Goal: Information Seeking & Learning: Learn about a topic

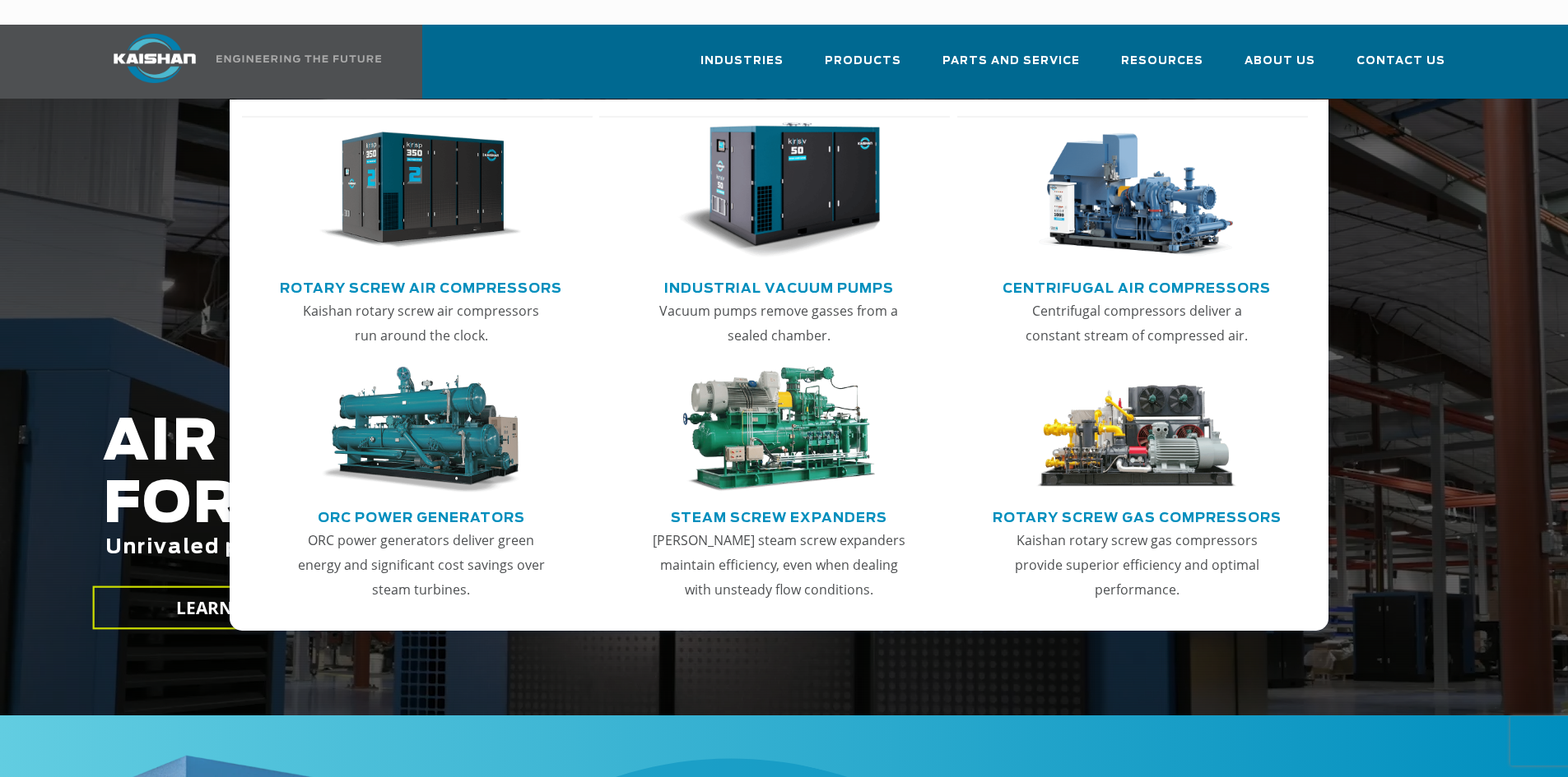
click at [481, 274] on link "Rotary Screw Air Compressors" at bounding box center [420, 286] width 282 height 24
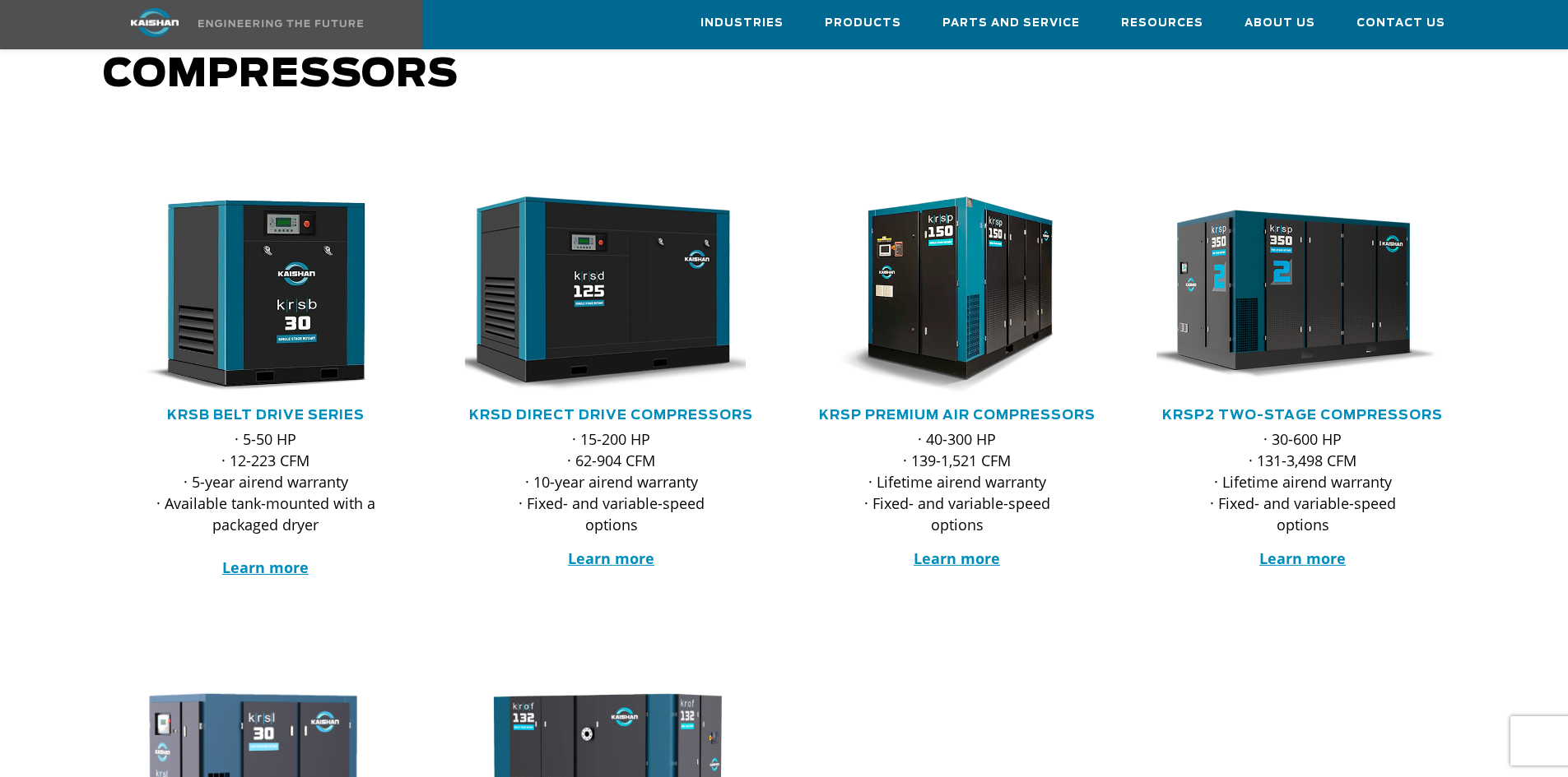
scroll to position [165, 0]
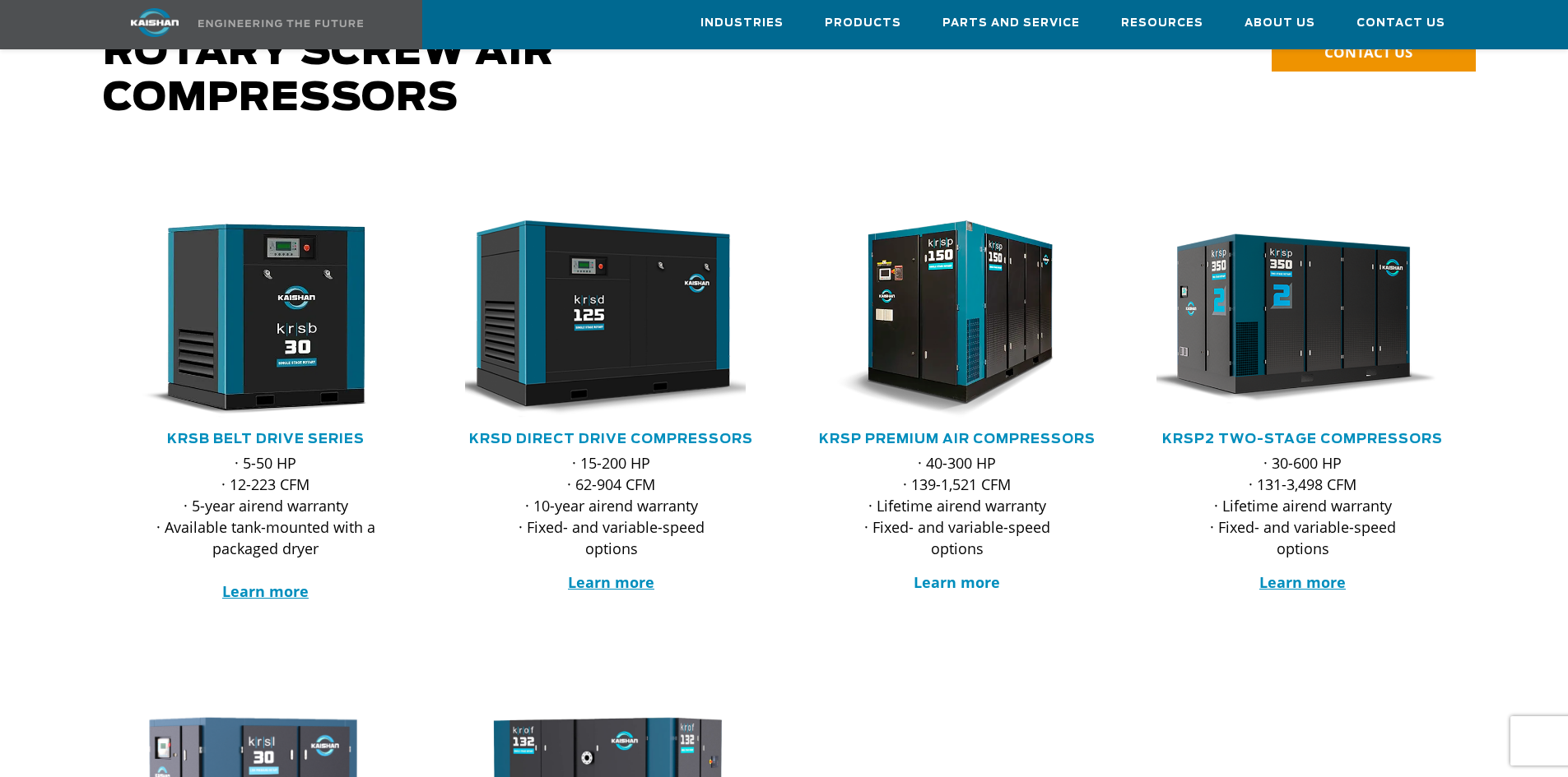
click at [951, 573] on strong "Learn more" at bounding box center [956, 582] width 87 height 20
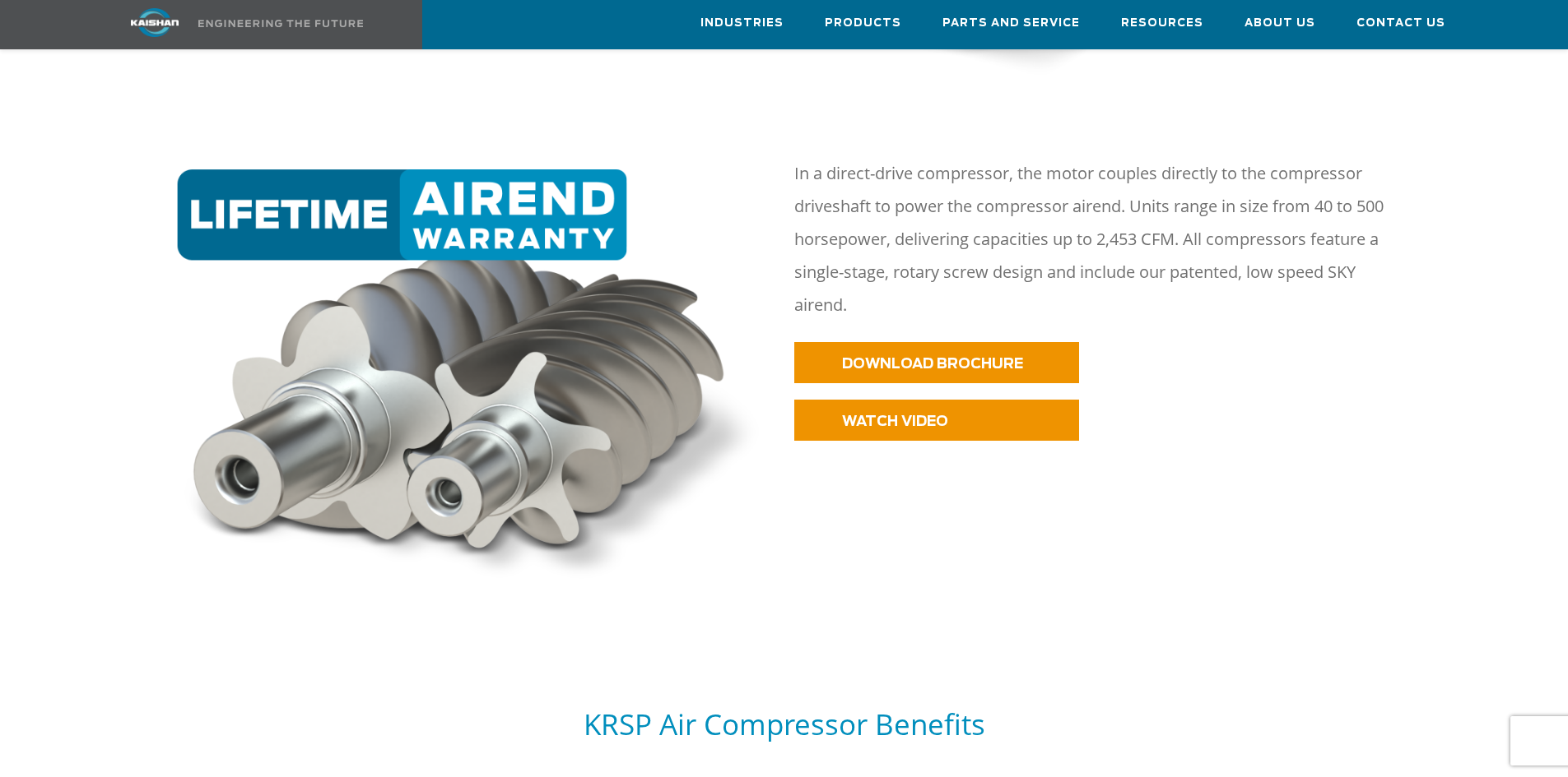
scroll to position [1234, 0]
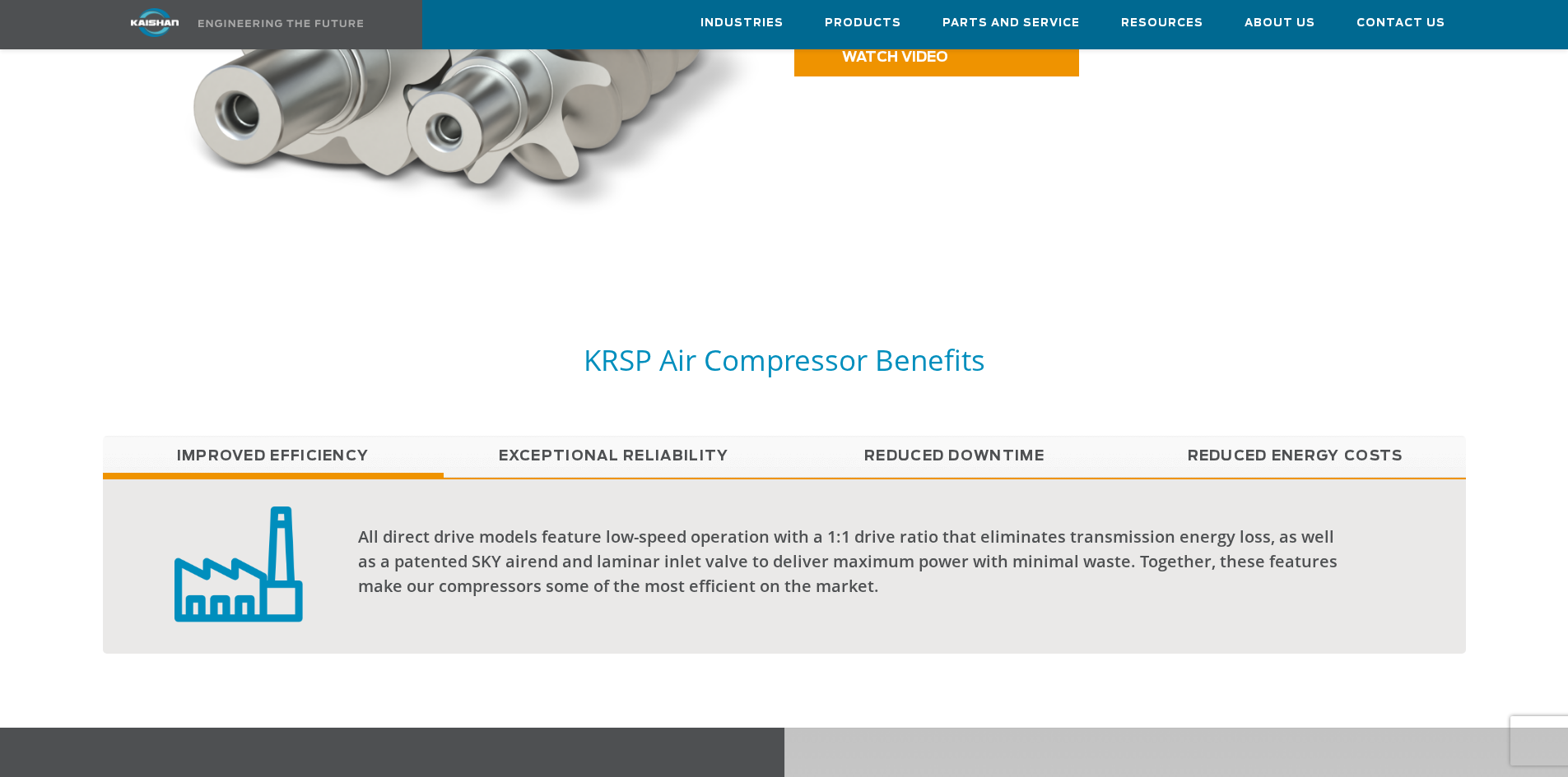
click at [628, 436] on link "Exceptional reliability" at bounding box center [614, 457] width 341 height 41
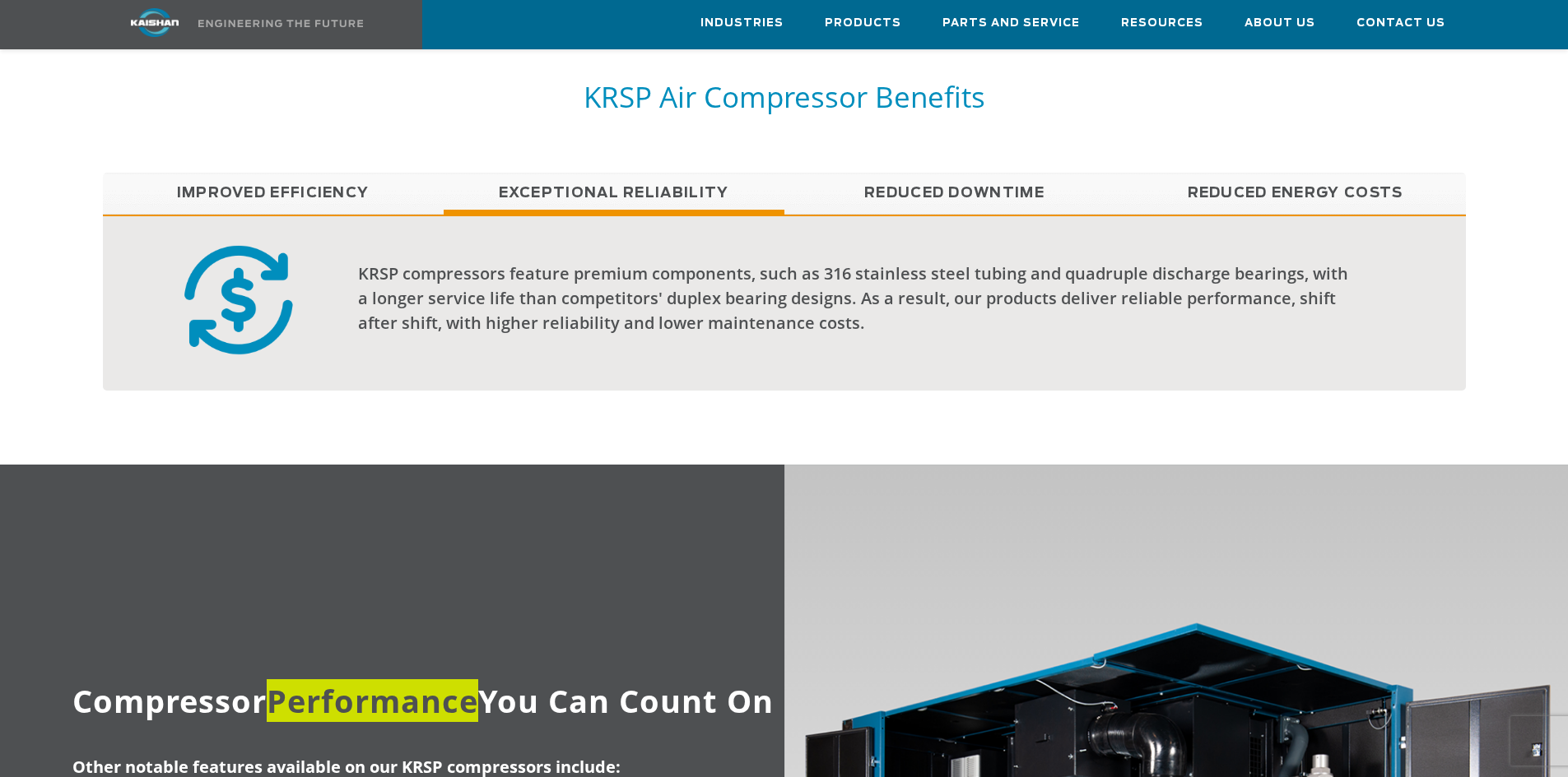
scroll to position [1316, 0]
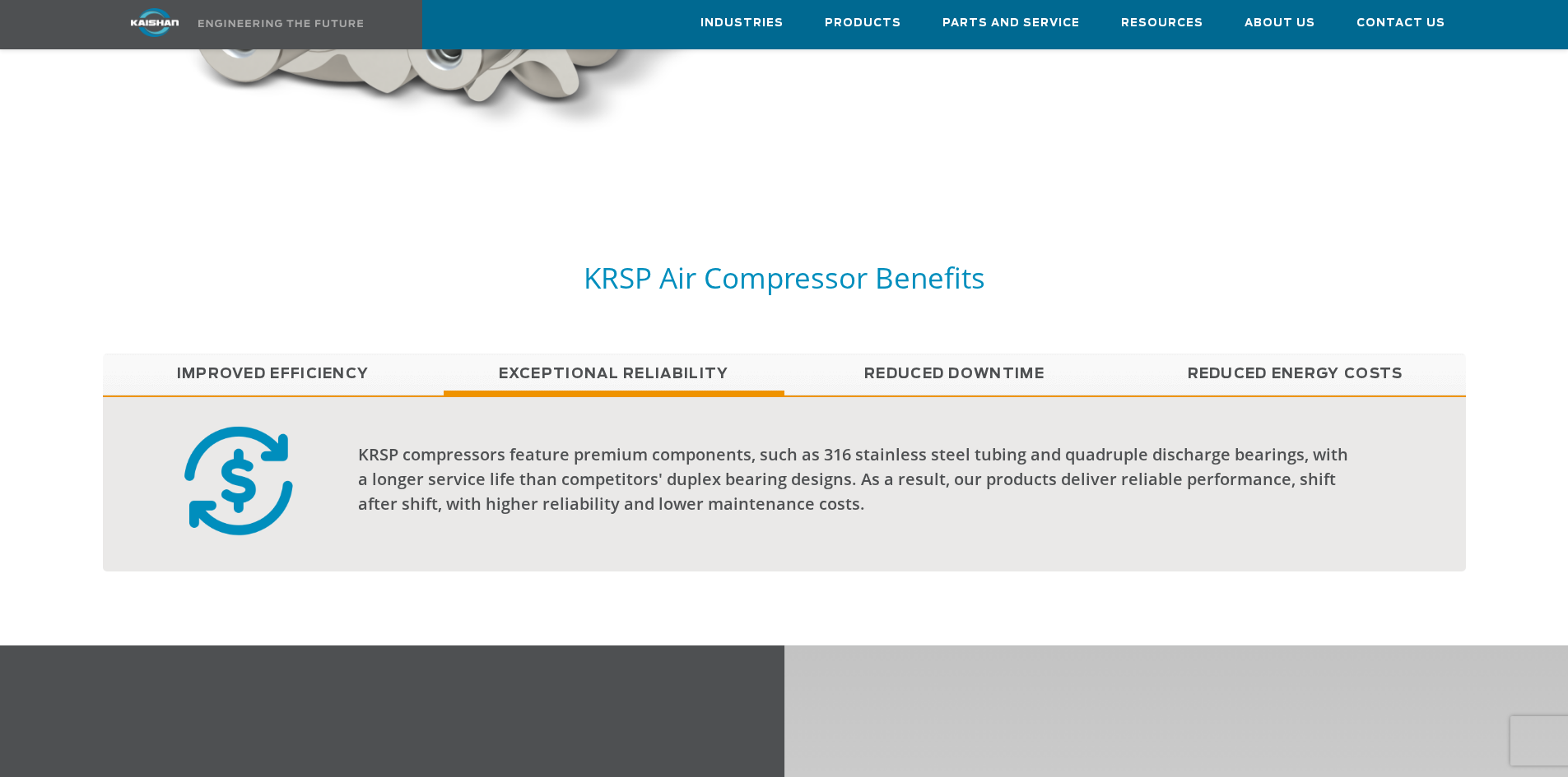
click at [953, 354] on link "Reduced Downtime" at bounding box center [955, 375] width 341 height 41
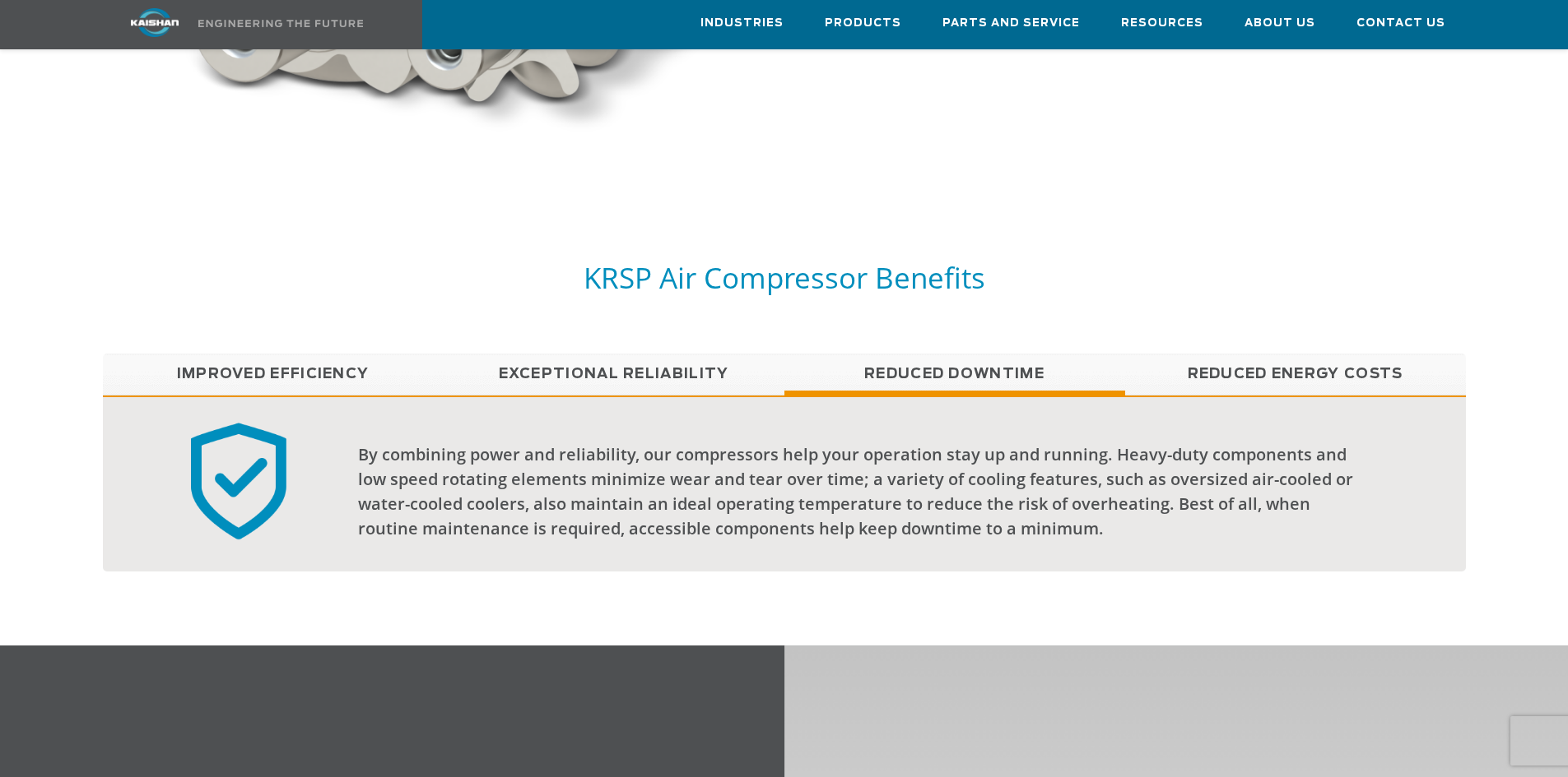
click at [1237, 354] on link "Reduced Energy Costs" at bounding box center [1296, 375] width 341 height 41
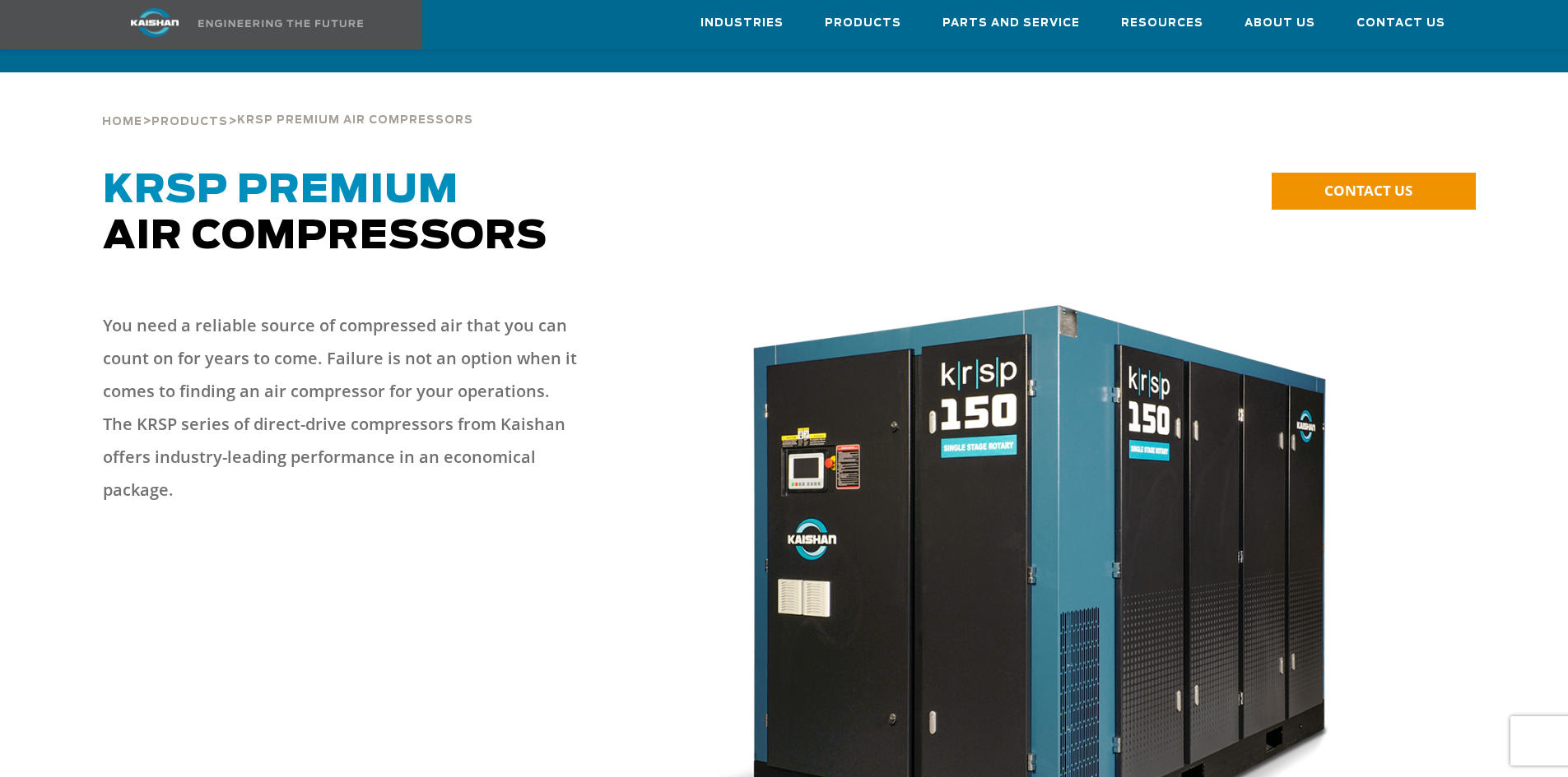
scroll to position [0, 0]
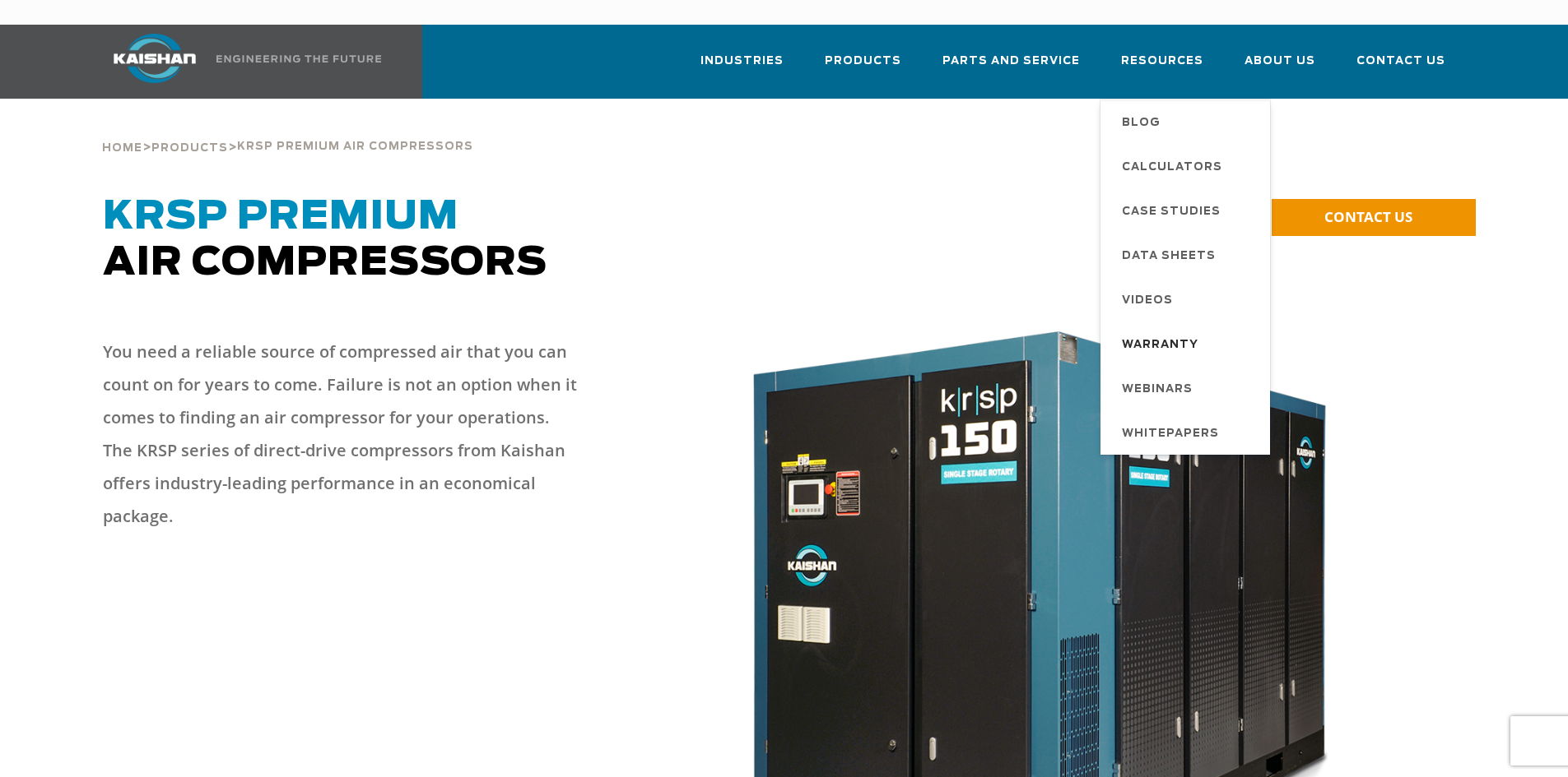
click at [1178, 332] on span "Warranty" at bounding box center [1160, 346] width 76 height 28
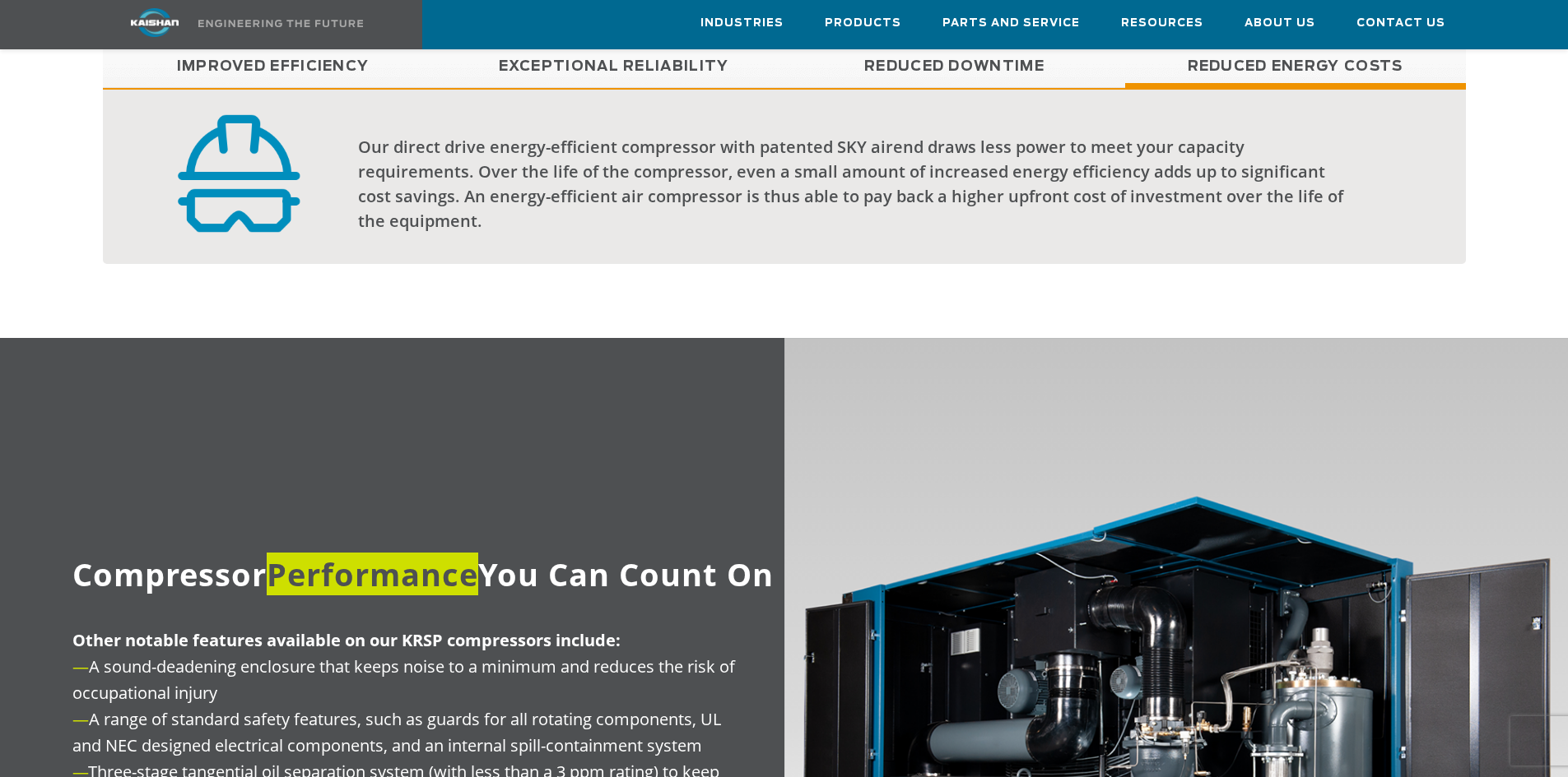
scroll to position [1974, 0]
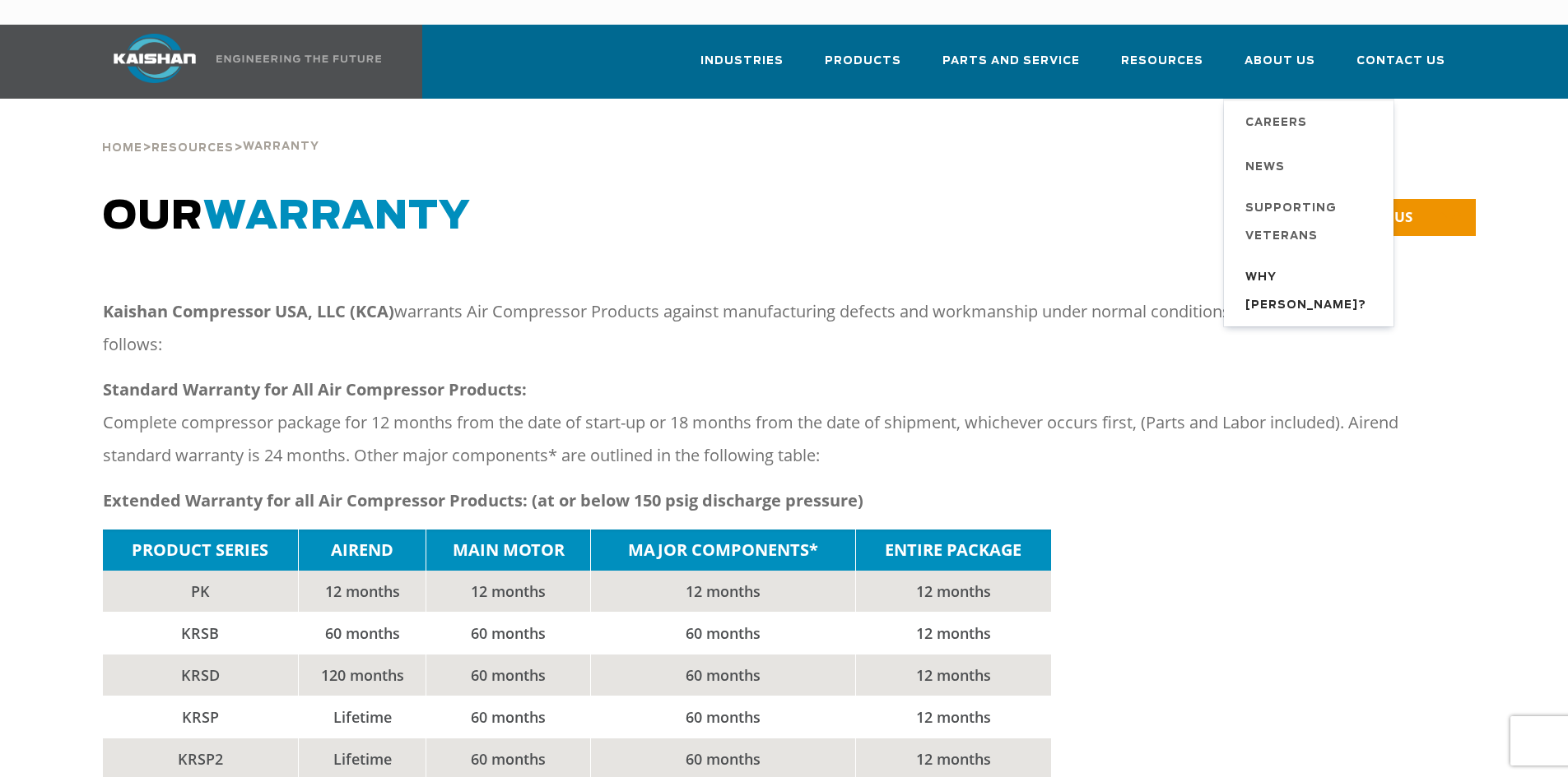
click at [1286, 264] on span "Why [PERSON_NAME]?" at bounding box center [1311, 292] width 131 height 56
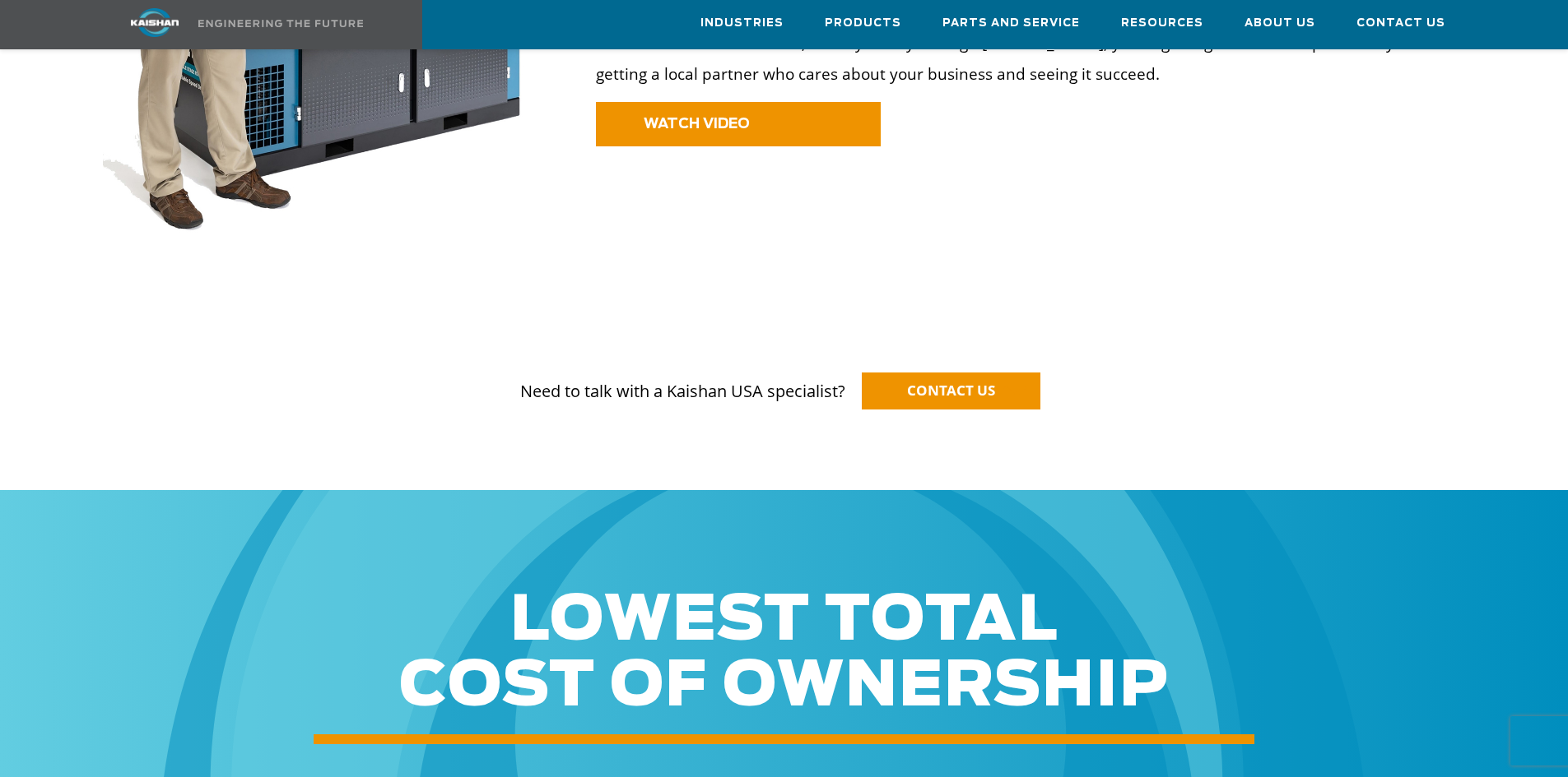
scroll to position [1727, 0]
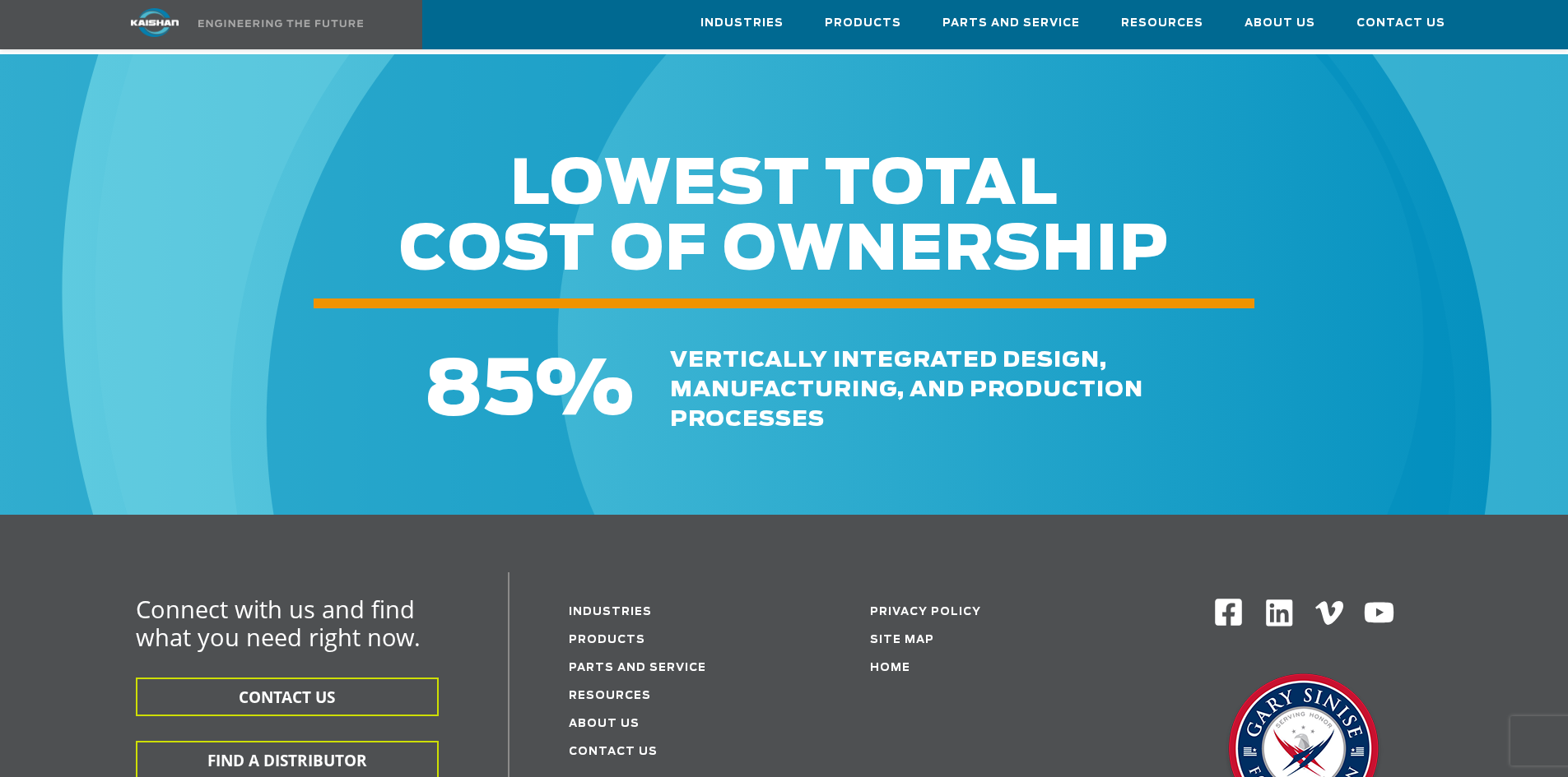
click at [608, 663] on link "Parts and service" at bounding box center [637, 668] width 137 height 10
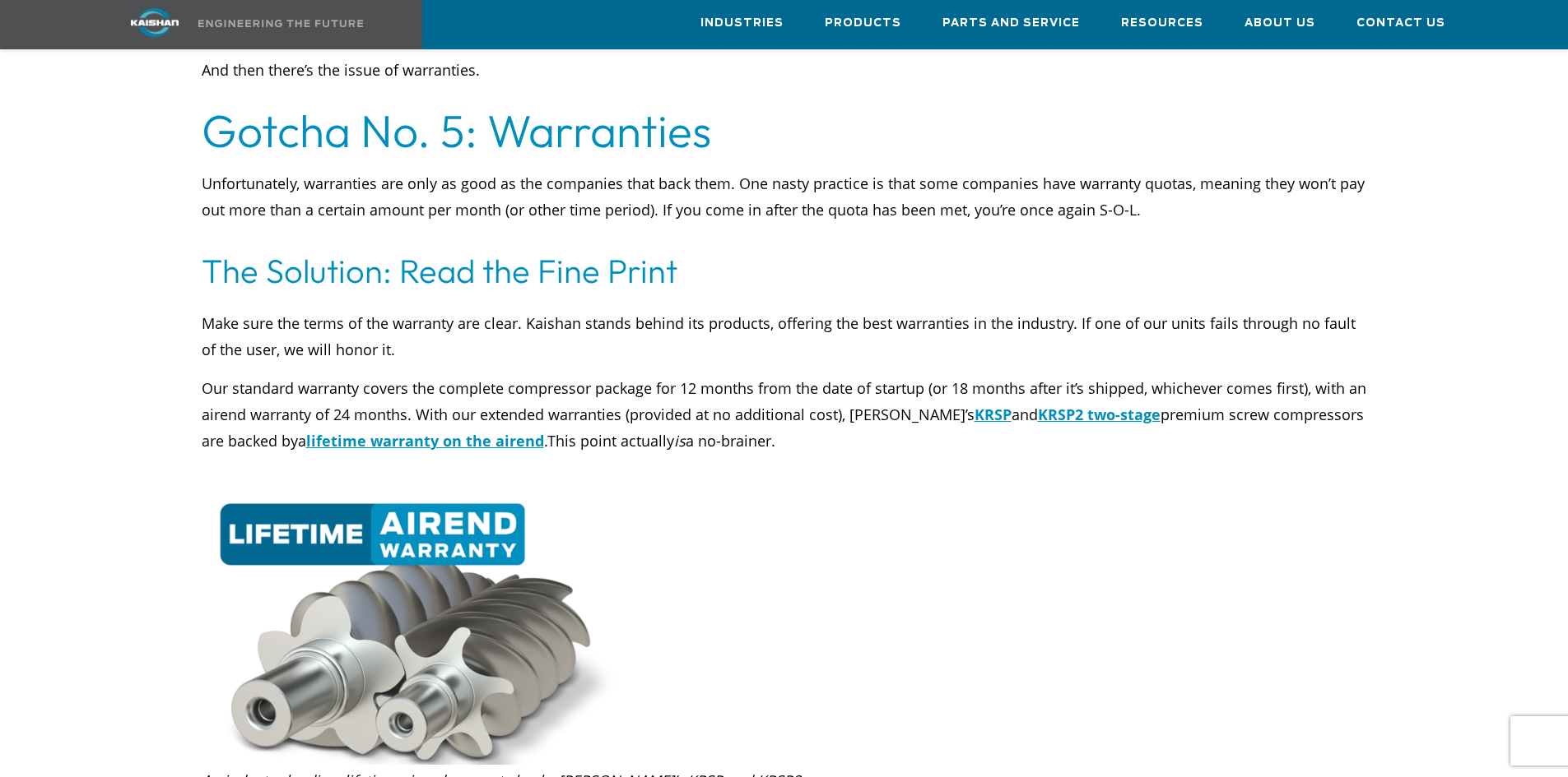
scroll to position [5841, 0]
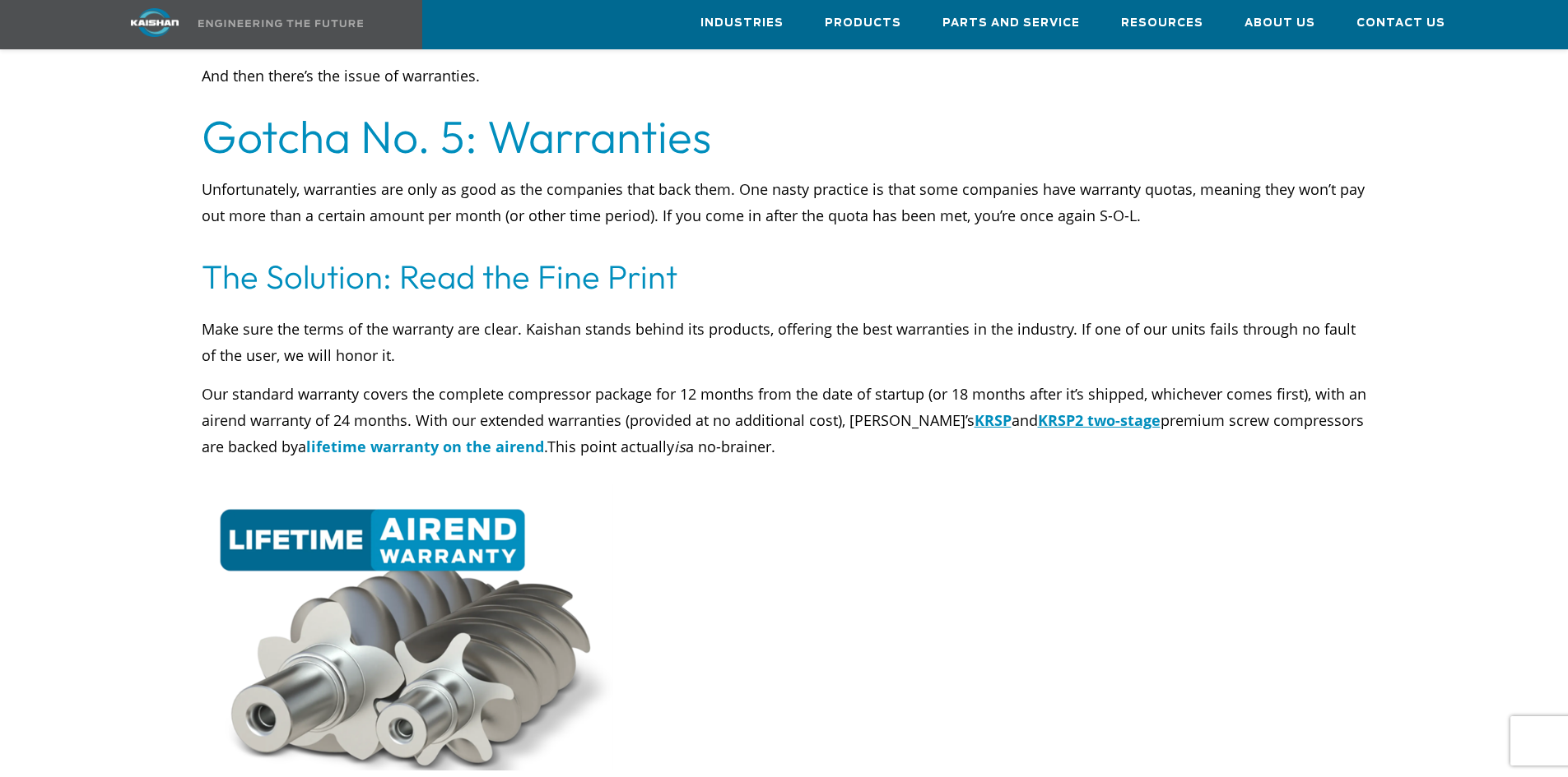
click at [414, 437] on link "lifetime warranty on the airend" at bounding box center [424, 446] width 238 height 20
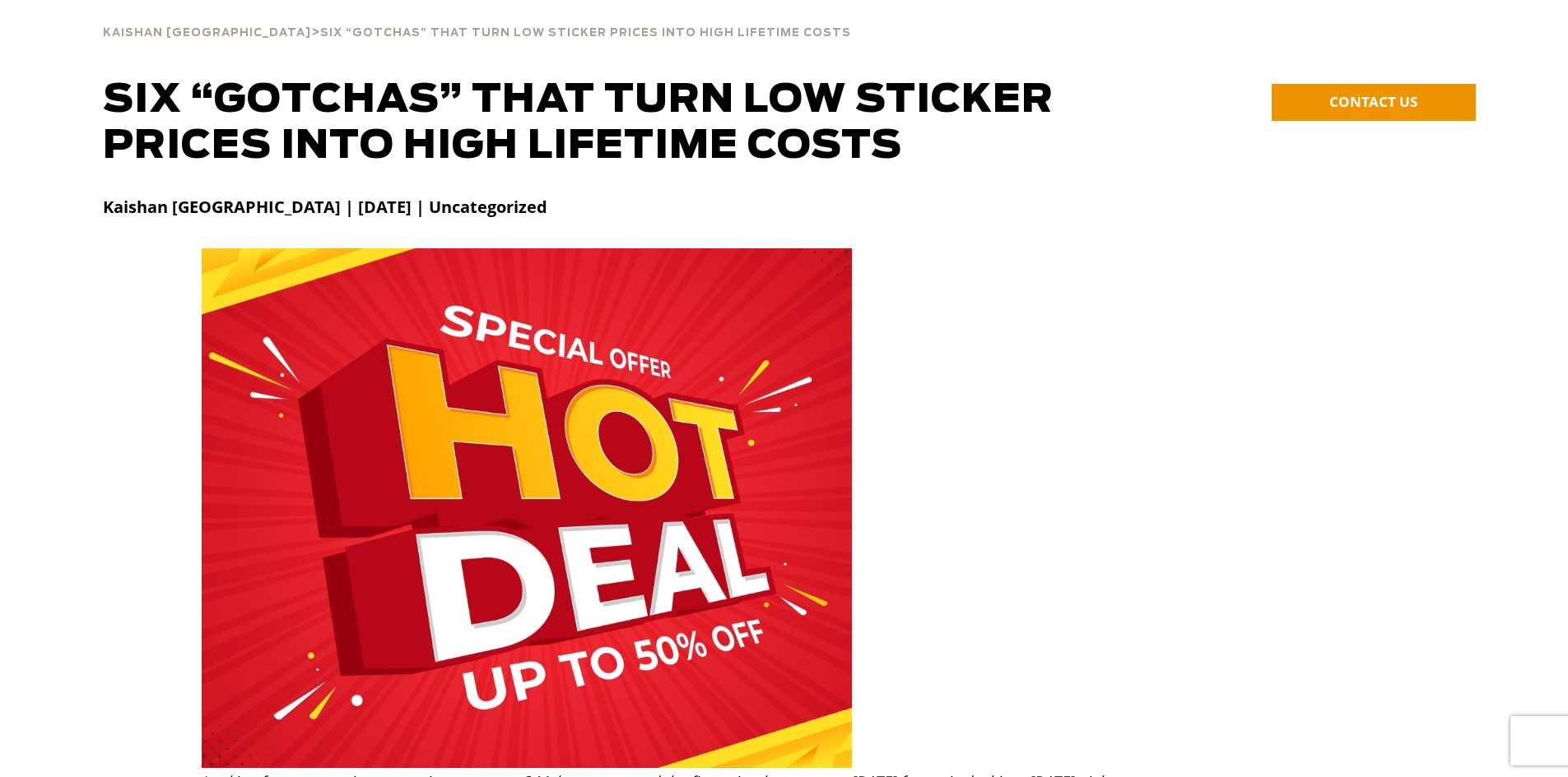
scroll to position [0, 0]
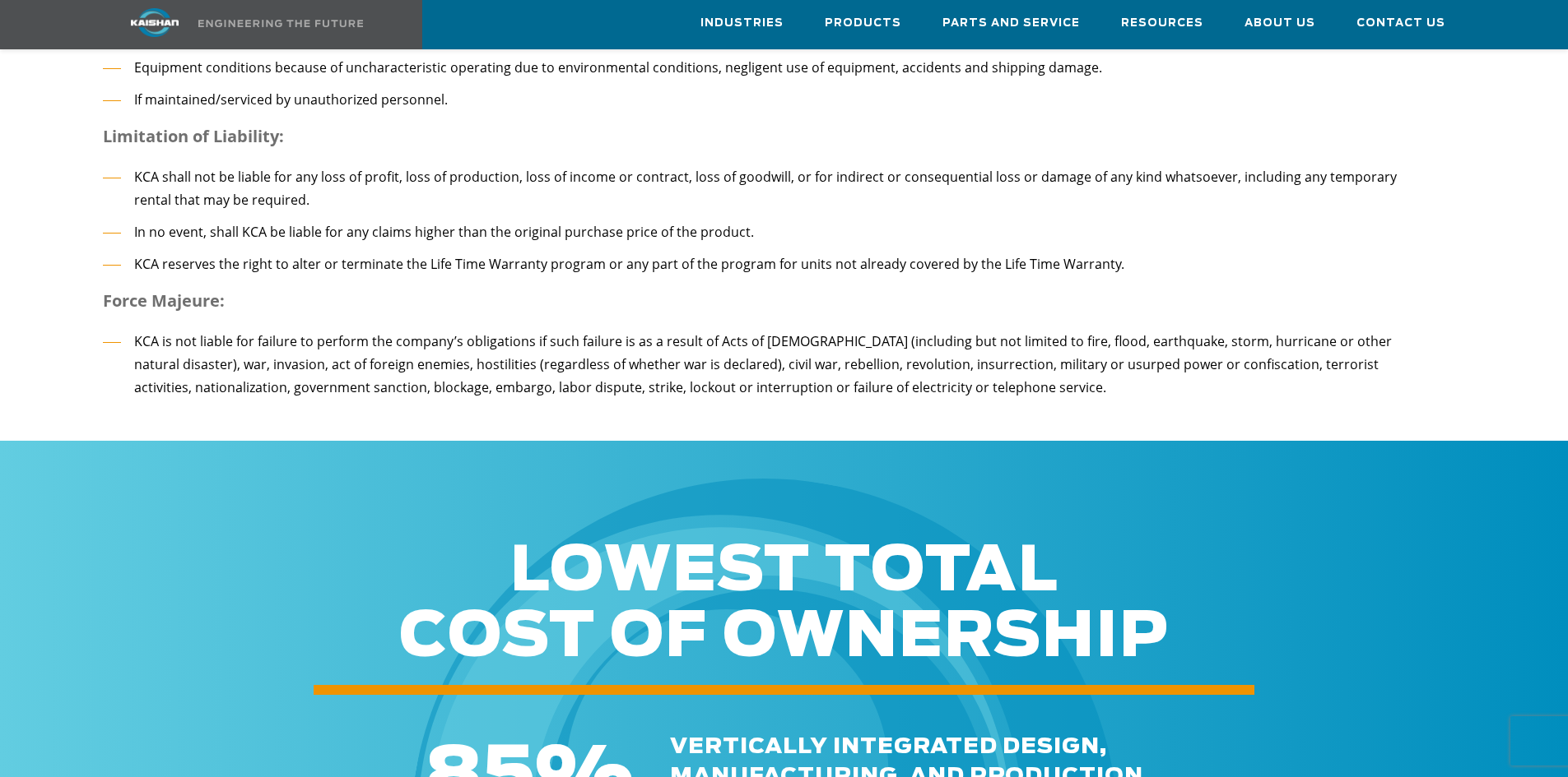
scroll to position [3044, 0]
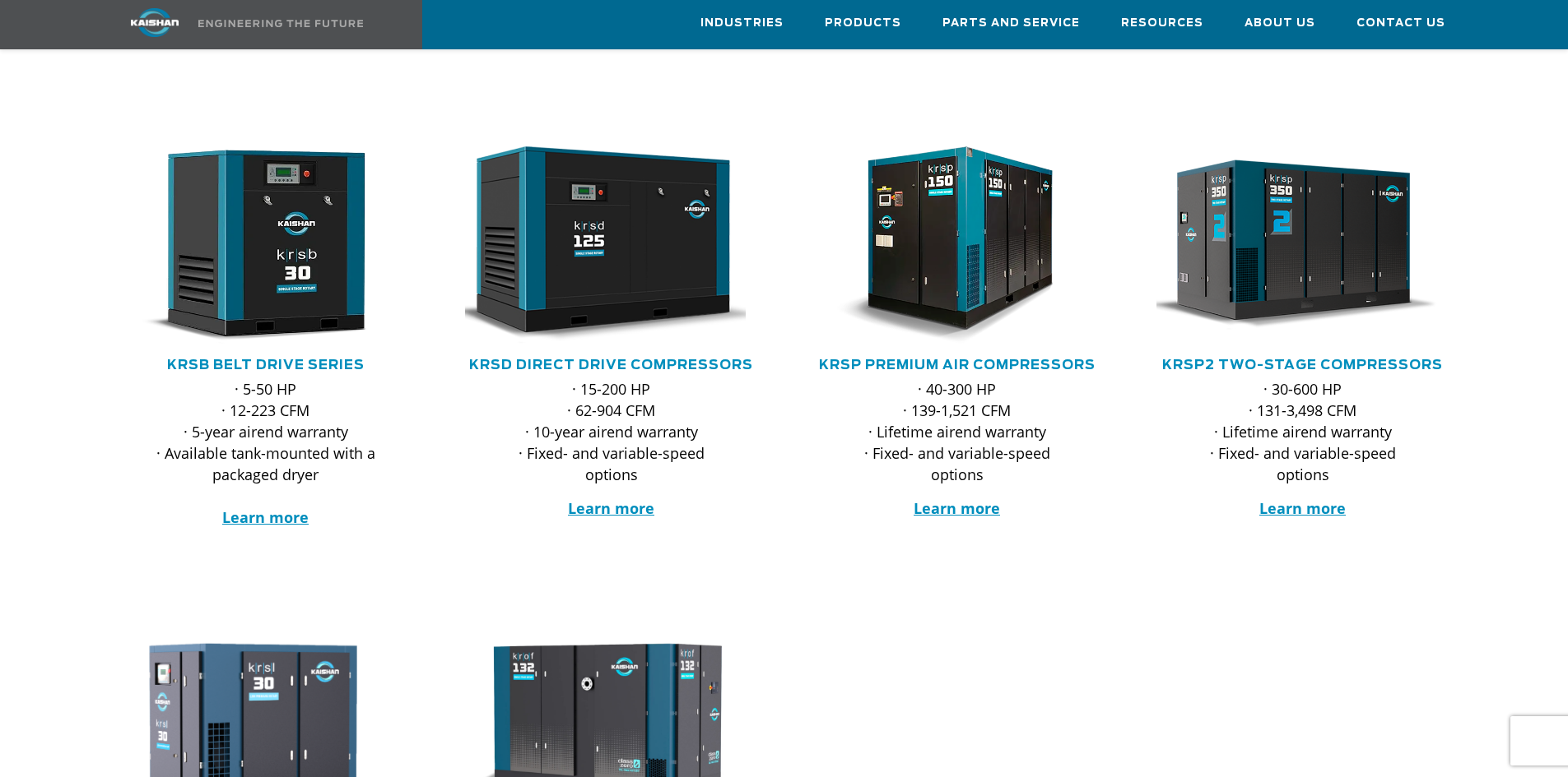
scroll to position [165, 0]
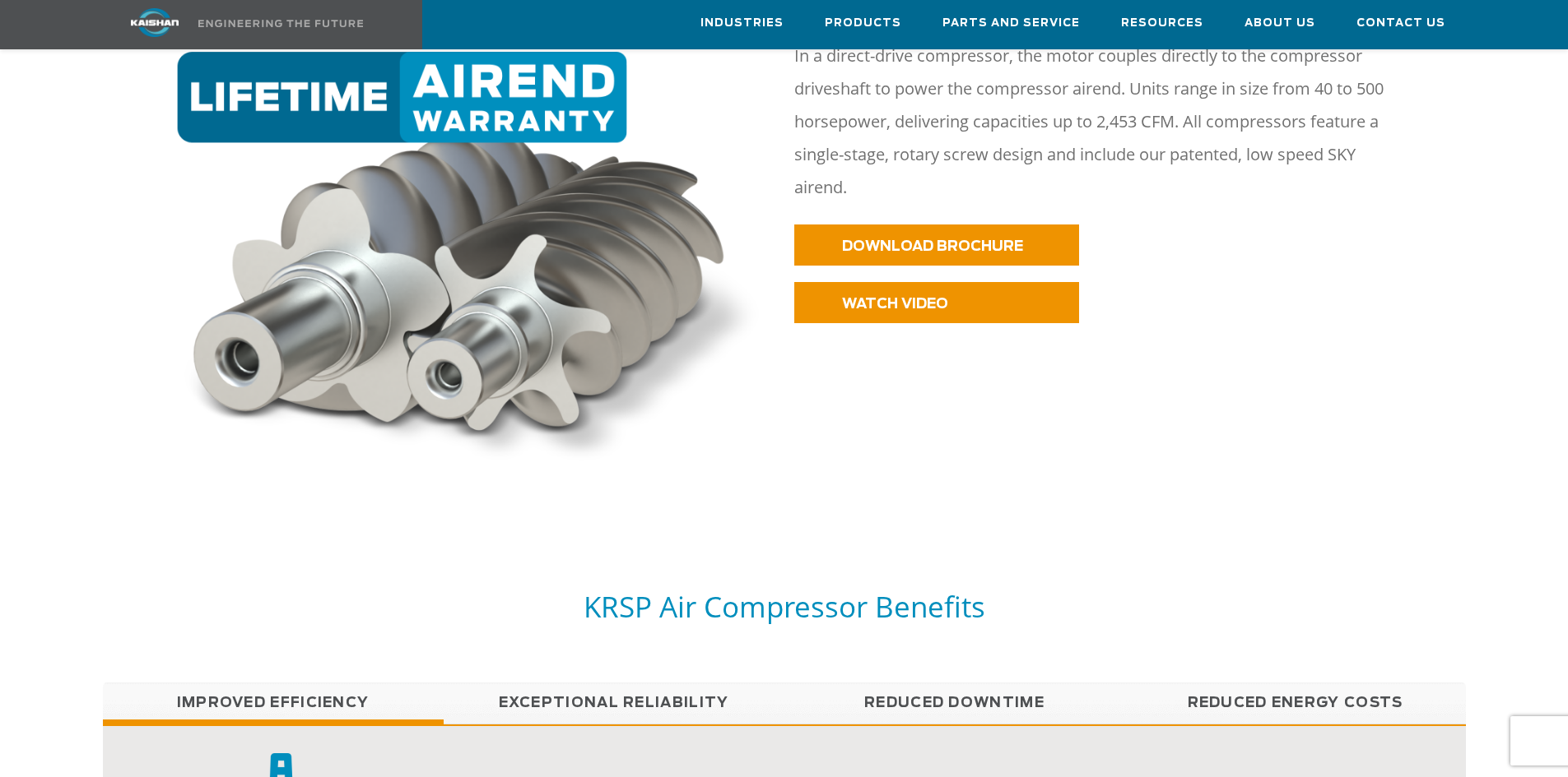
scroll to position [1070, 0]
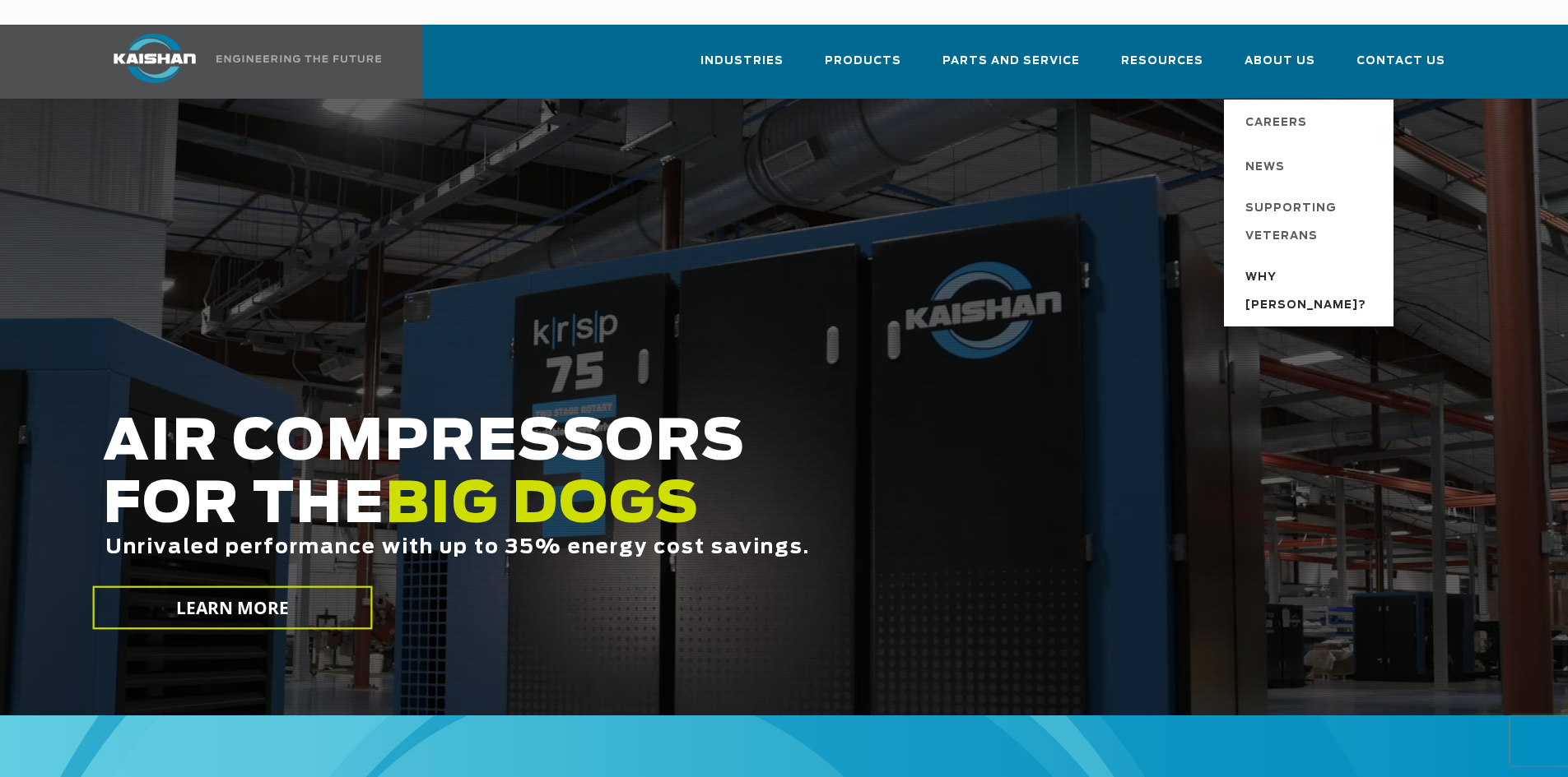
click at [1285, 264] on span "Why [PERSON_NAME]?" at bounding box center [1311, 292] width 131 height 56
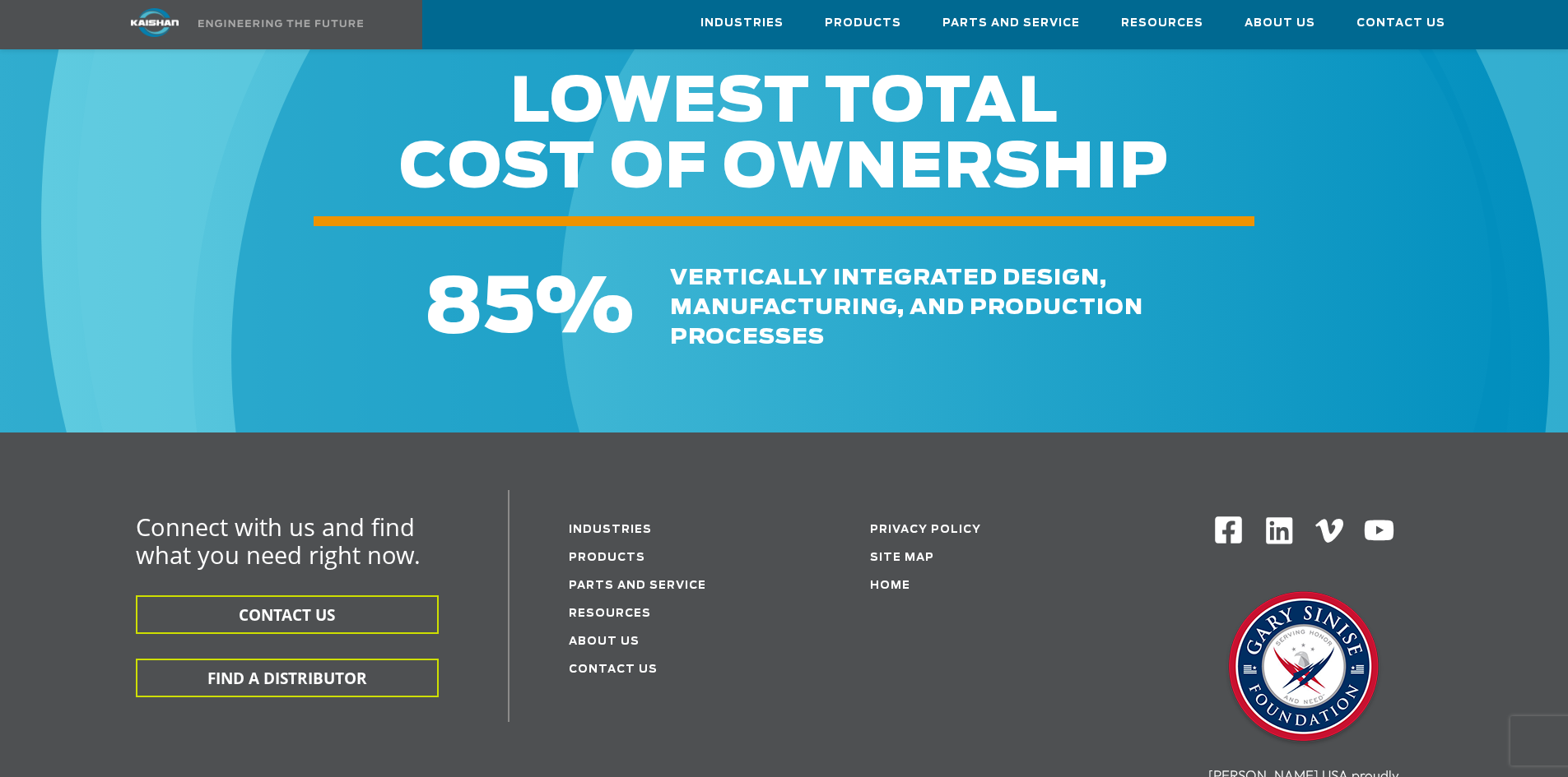
scroll to position [2116, 0]
